Goal: Use online tool/utility: Utilize a website feature to perform a specific function

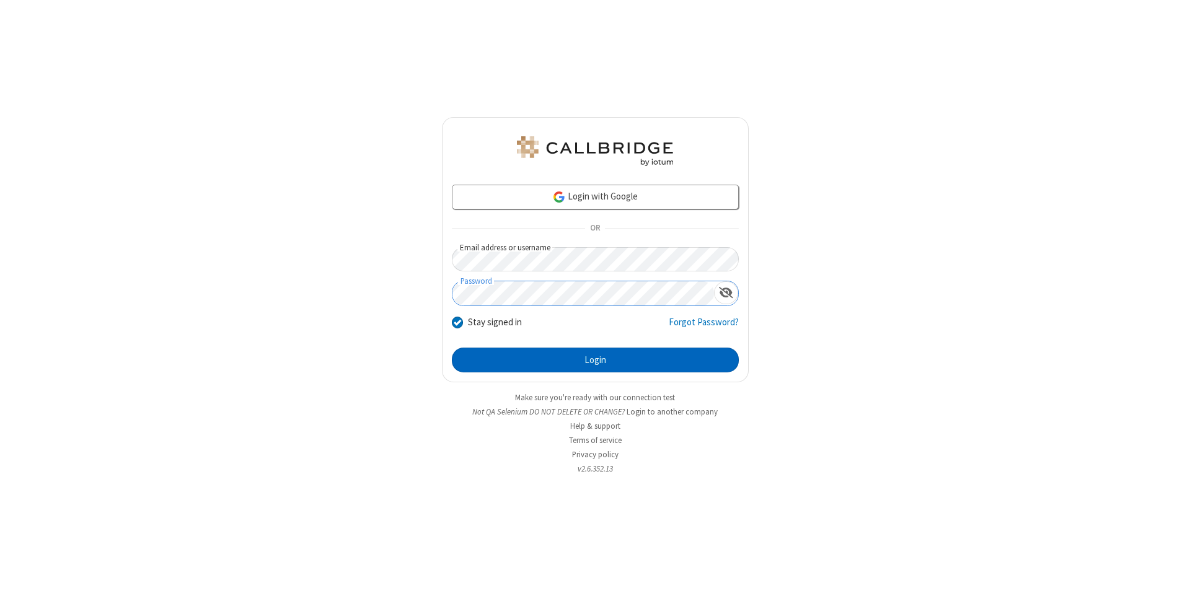
click at [595, 360] on button "Login" at bounding box center [595, 360] width 287 height 25
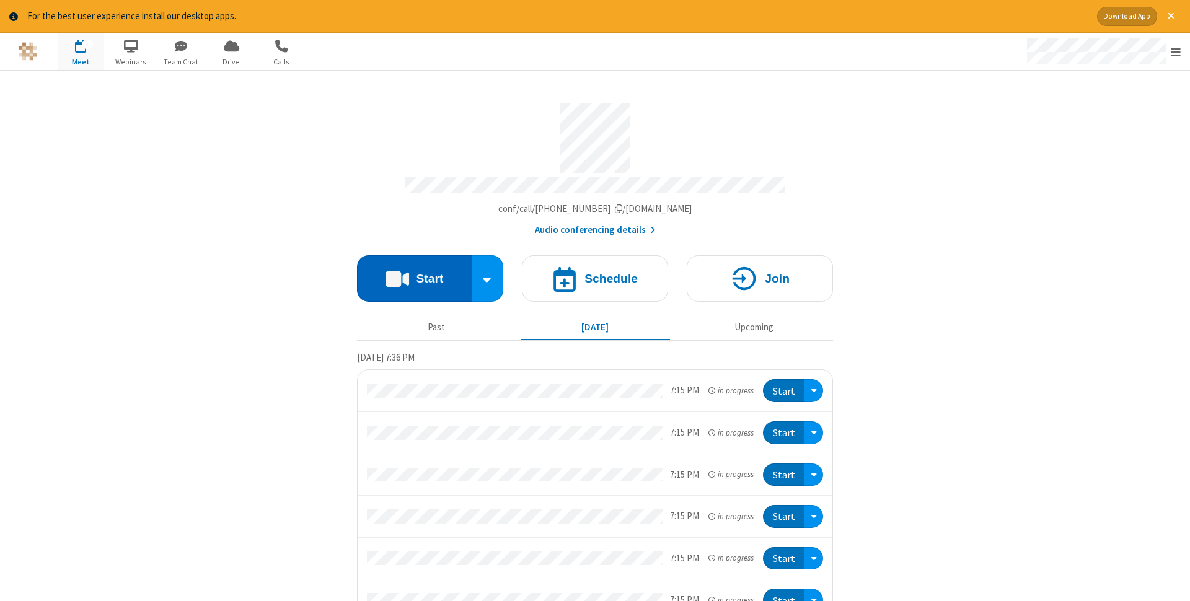
click at [414, 275] on button "Start" at bounding box center [414, 278] width 115 height 46
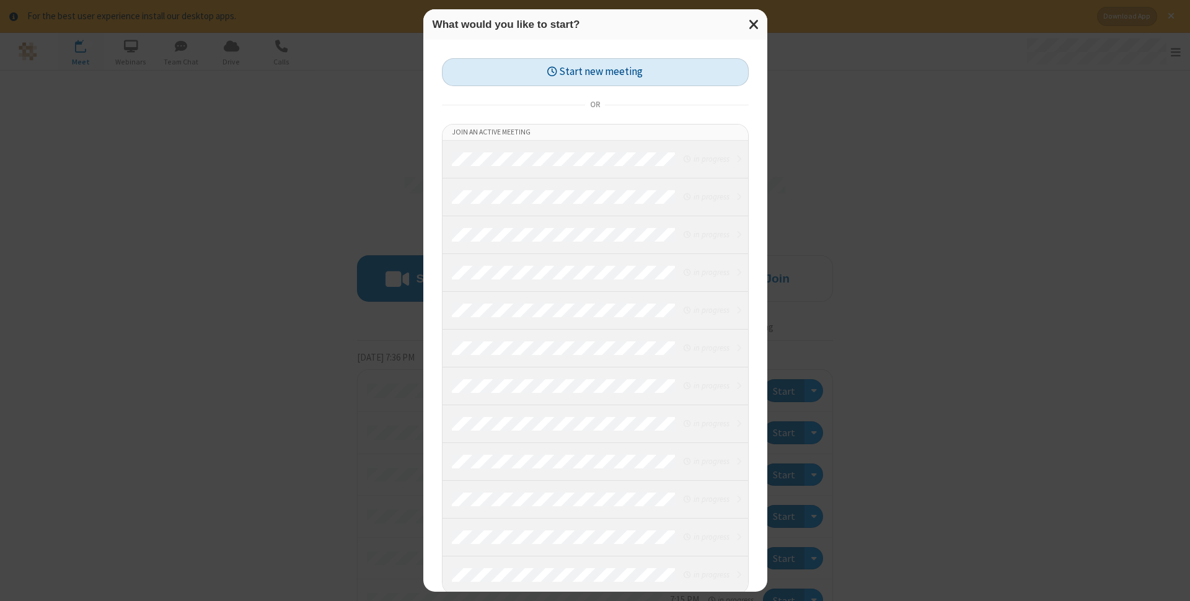
click at [595, 72] on button "Start new meeting" at bounding box center [595, 72] width 307 height 28
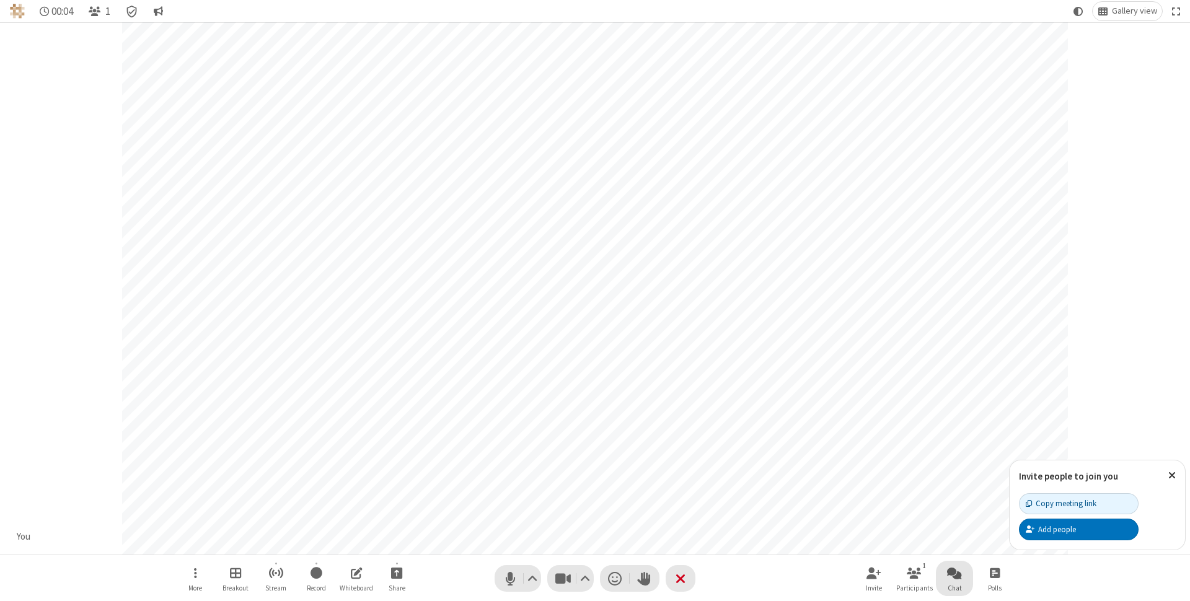
click at [955, 573] on span "Open chat" at bounding box center [954, 572] width 15 height 15
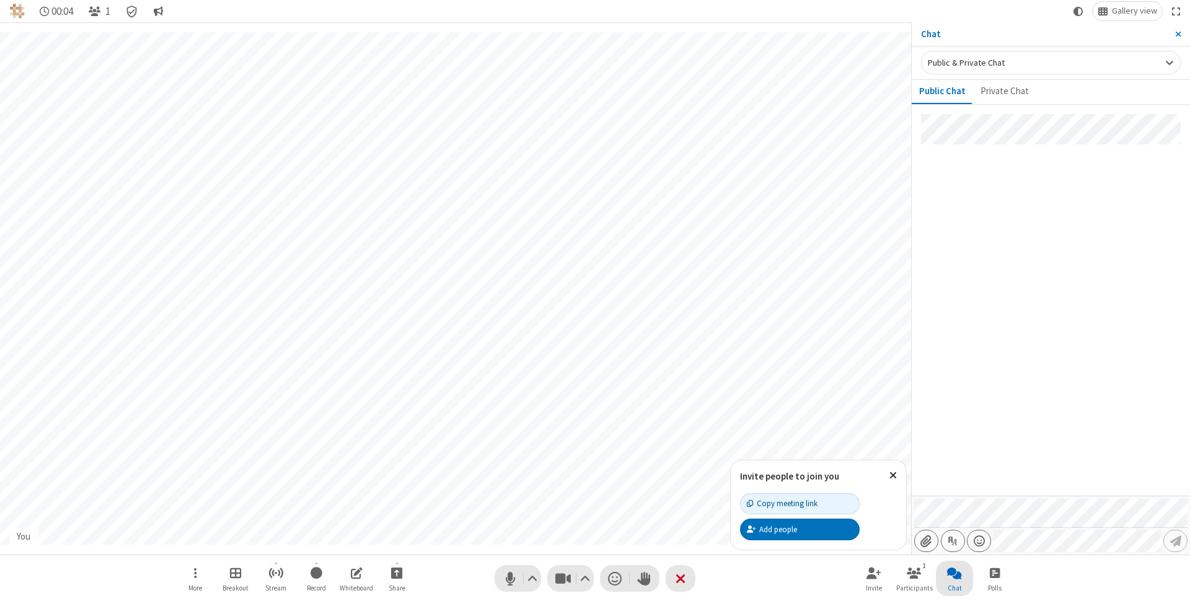
type input "C:\fakepath\doc_test.docx"
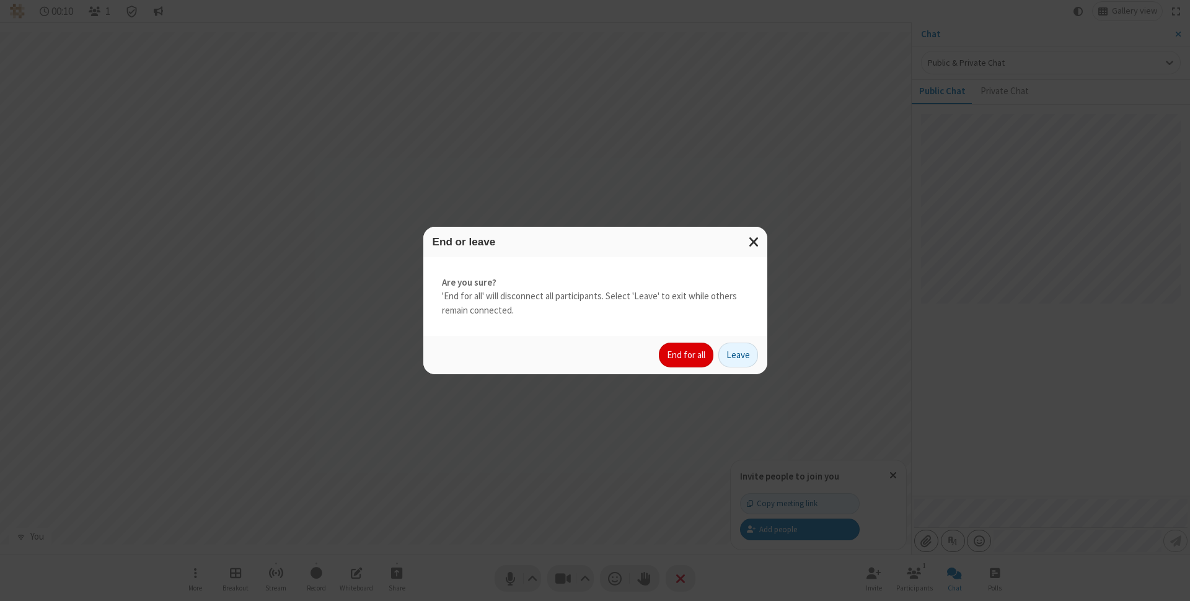
click at [687, 355] on button "End for all" at bounding box center [686, 355] width 55 height 25
